Goal: Task Accomplishment & Management: Use online tool/utility

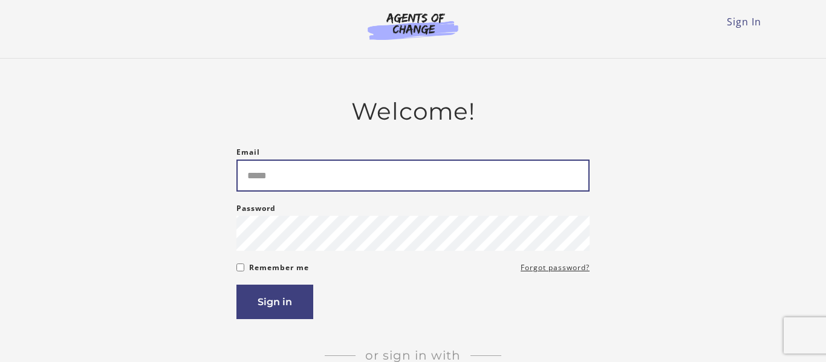
type input "**********"
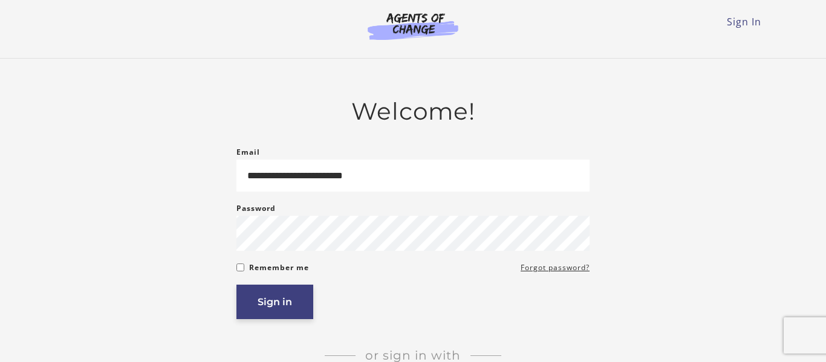
click at [261, 316] on button "Sign in" at bounding box center [274, 302] width 77 height 34
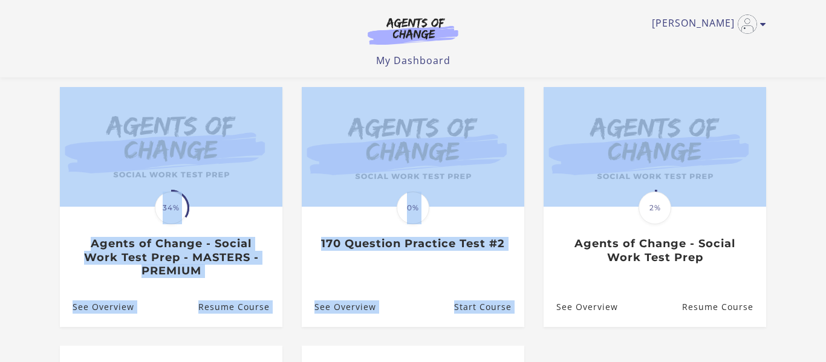
drag, startPoint x: 825, startPoint y: 71, endPoint x: 825, endPoint y: 119, distance: 48.4
click at [825, 119] on body "Skip to main content [PERSON_NAME] My Account Support Sign Out Toggle menu Menu…" at bounding box center [413, 81] width 826 height 362
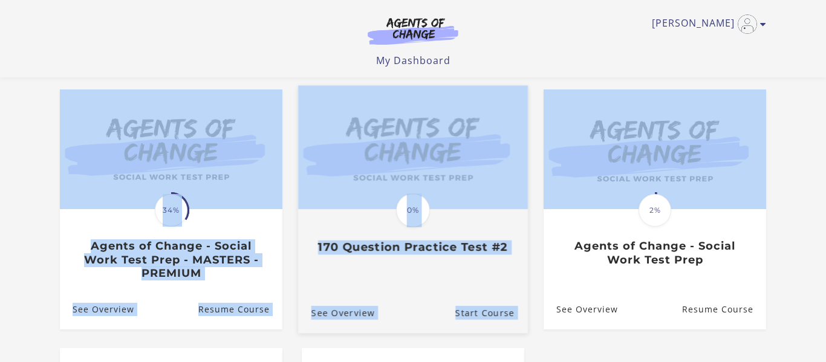
click at [427, 190] on img at bounding box center [413, 147] width 230 height 124
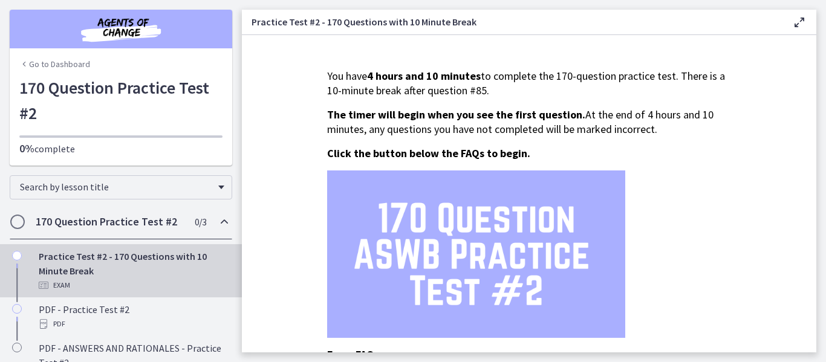
click at [801, 91] on section "You have 4 hours and 10 minutes to complete the 170-question practice test. The…" at bounding box center [529, 193] width 574 height 317
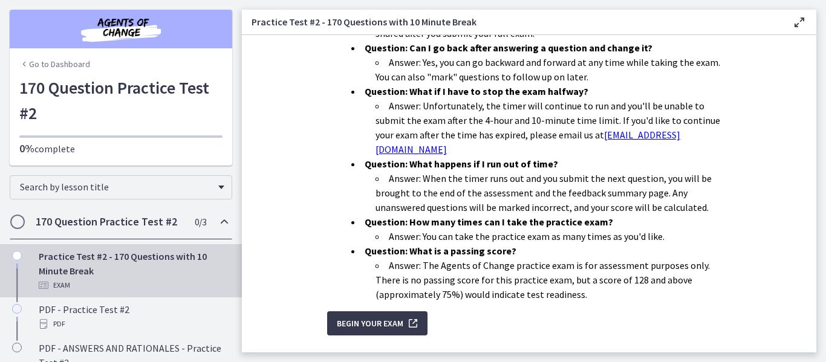
scroll to position [450, 0]
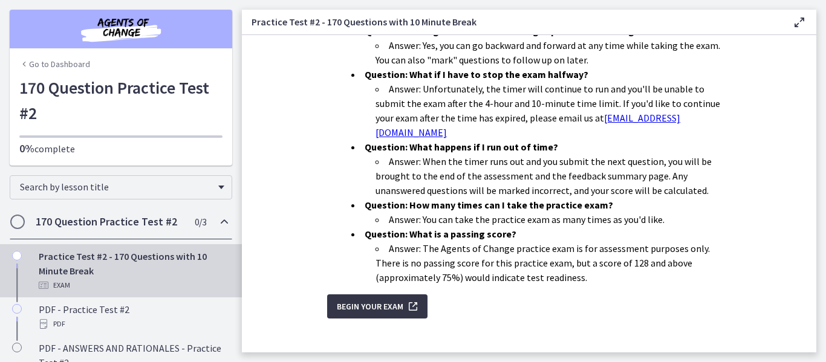
click at [367, 299] on span "Begin Your Exam" at bounding box center [370, 306] width 67 height 15
